Goal: Navigation & Orientation: Find specific page/section

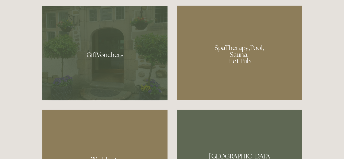
scroll to position [353, 0]
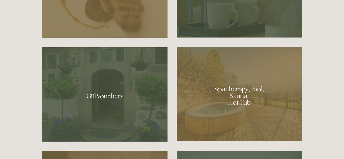
click at [242, 83] on div at bounding box center [239, 94] width 125 height 94
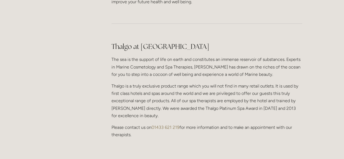
scroll to position [489, 0]
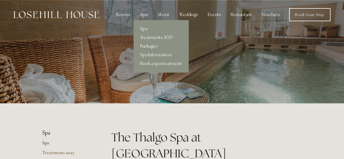
click at [150, 44] on link "Packages" at bounding box center [160, 46] width 55 height 9
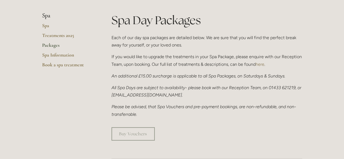
scroll to position [109, 0]
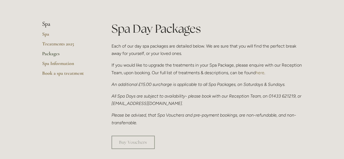
click at [52, 52] on link "Packages" at bounding box center [68, 56] width 52 height 10
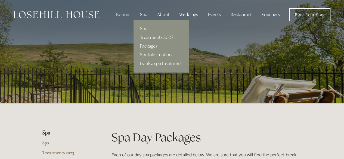
click at [144, 28] on link "Spa" at bounding box center [160, 28] width 55 height 9
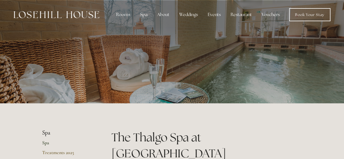
click at [171, 72] on div at bounding box center [172, 57] width 260 height 114
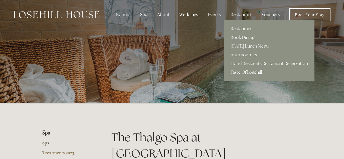
click at [240, 26] on link "Restaurant" at bounding box center [269, 28] width 90 height 9
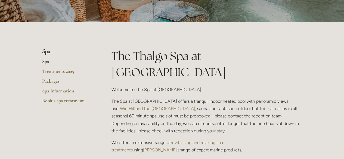
scroll to position [136, 0]
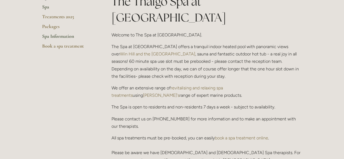
click at [59, 36] on link "Spa Information" at bounding box center [68, 38] width 52 height 10
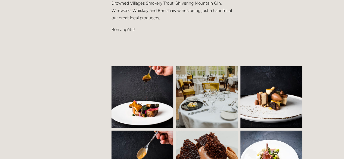
scroll to position [272, 0]
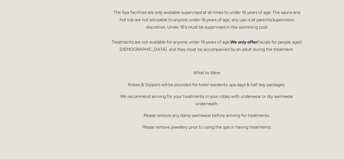
scroll to position [462, 0]
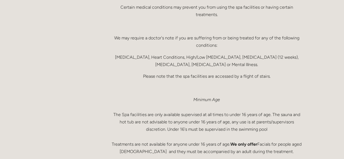
scroll to position [272, 0]
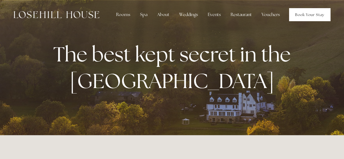
click at [300, 15] on link "Book Your Stay" at bounding box center [309, 14] width 41 height 13
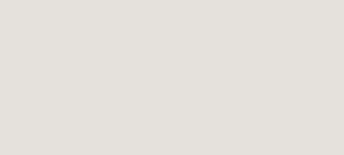
scroll to position [272, 0]
